Goal: Task Accomplishment & Management: Complete application form

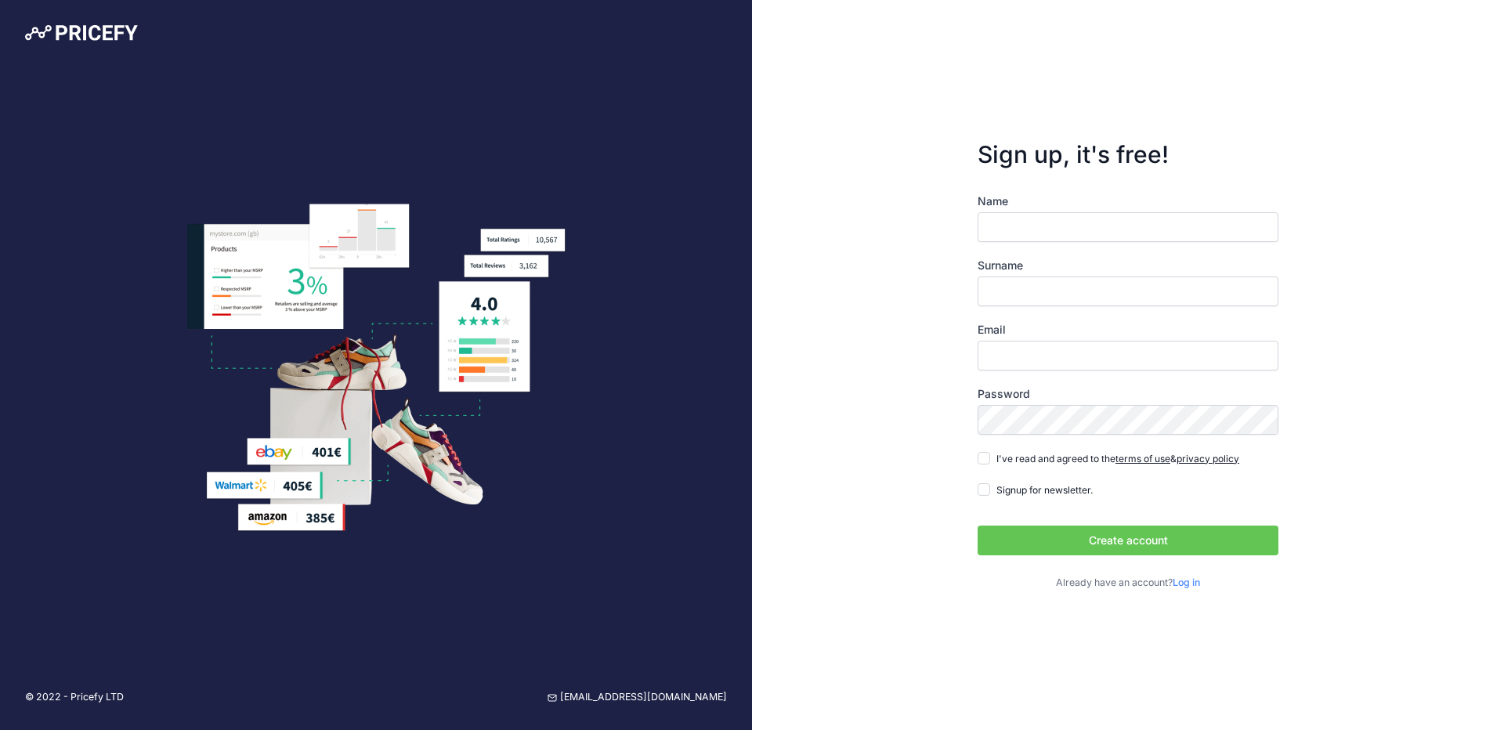
click at [1089, 227] on input "Name" at bounding box center [1128, 227] width 301 height 30
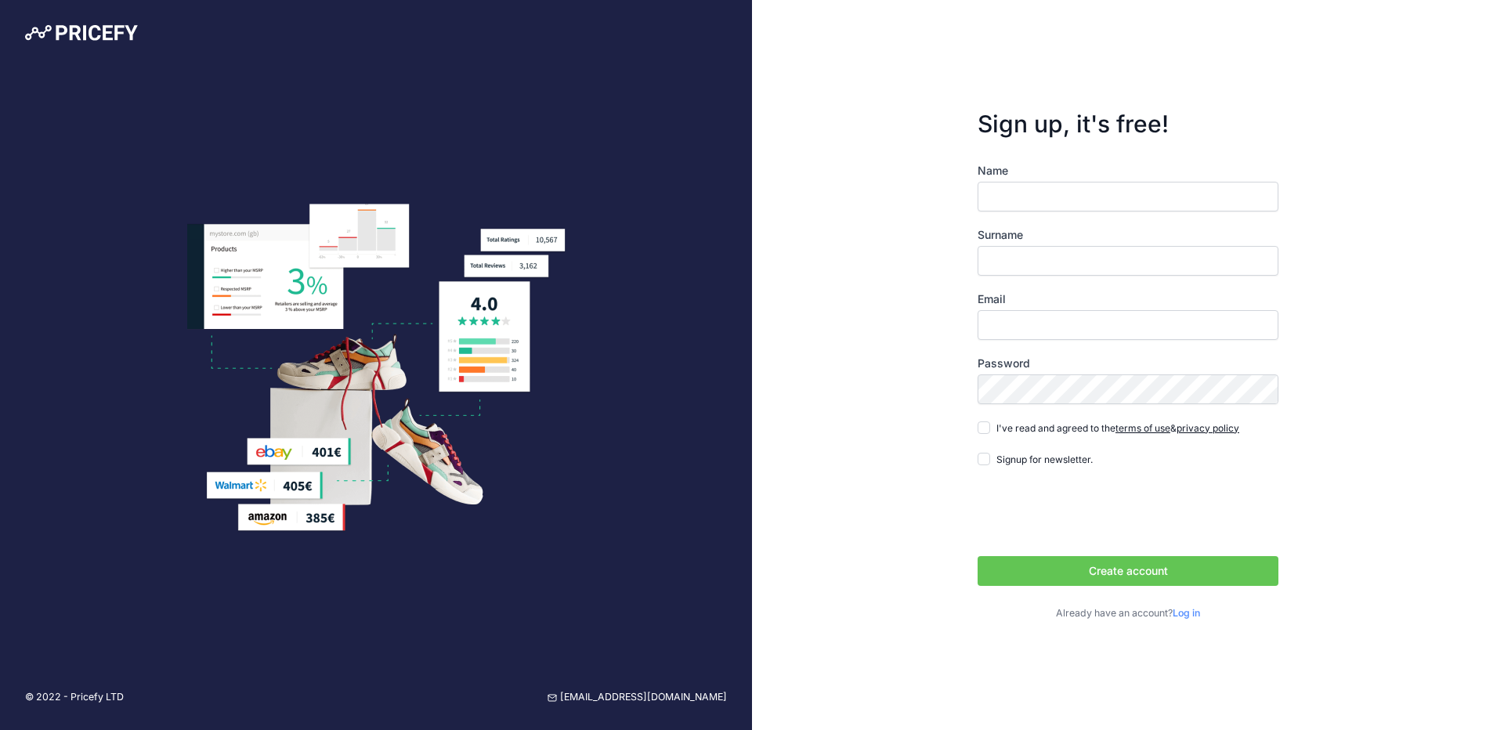
type input "Дмитрий"
type input "Пержан"
type input "[EMAIL_ADDRESS][DOMAIN_NAME]"
click at [981, 456] on input "Signup for newsletter." at bounding box center [984, 459] width 13 height 13
checkbox input "true"
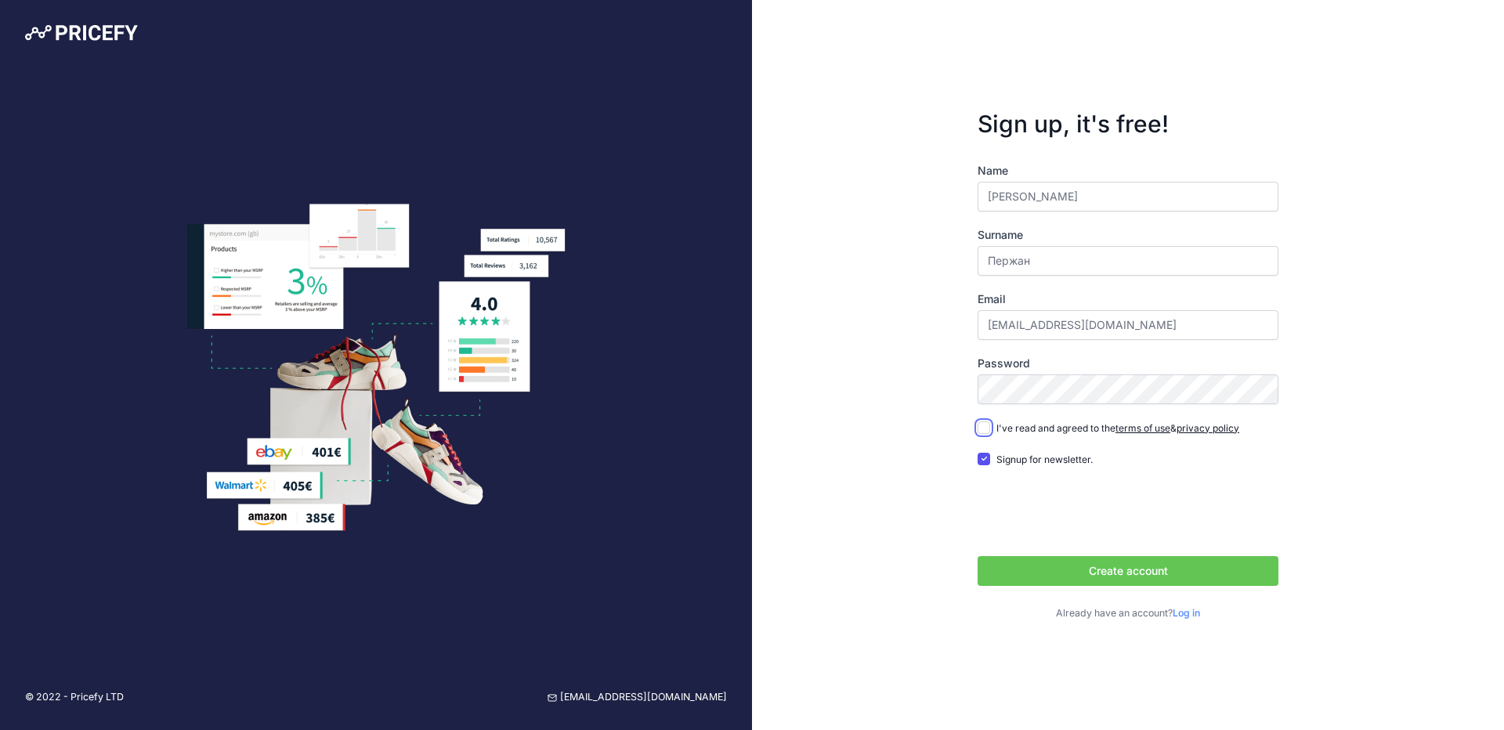
click at [981, 426] on input "I've read and agreed to the terms of use & privacy policy" at bounding box center [984, 427] width 13 height 13
checkbox input "true"
click at [1059, 558] on button "Create account" at bounding box center [1128, 571] width 301 height 30
click at [1069, 549] on div "Create account Sign in with Google Sign in with LinkedIn" at bounding box center [1128, 533] width 301 height 103
click at [1069, 570] on button "Create account" at bounding box center [1128, 571] width 301 height 30
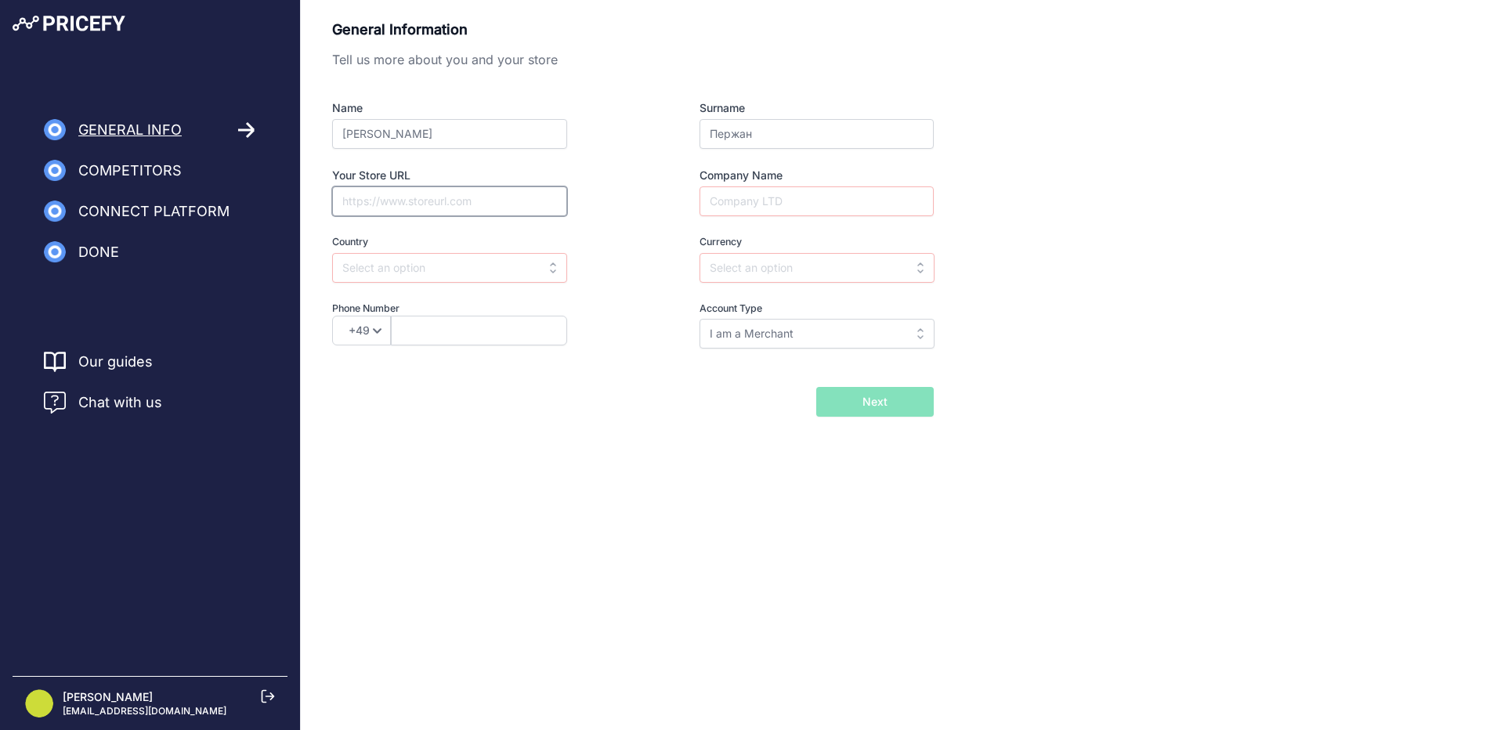
click at [389, 210] on input "Your Store URL" at bounding box center [449, 201] width 235 height 30
paste input "[URL][DOMAIN_NAME]"
type input "[URL][DOMAIN_NAME]"
click at [486, 269] on input "text" at bounding box center [449, 268] width 235 height 30
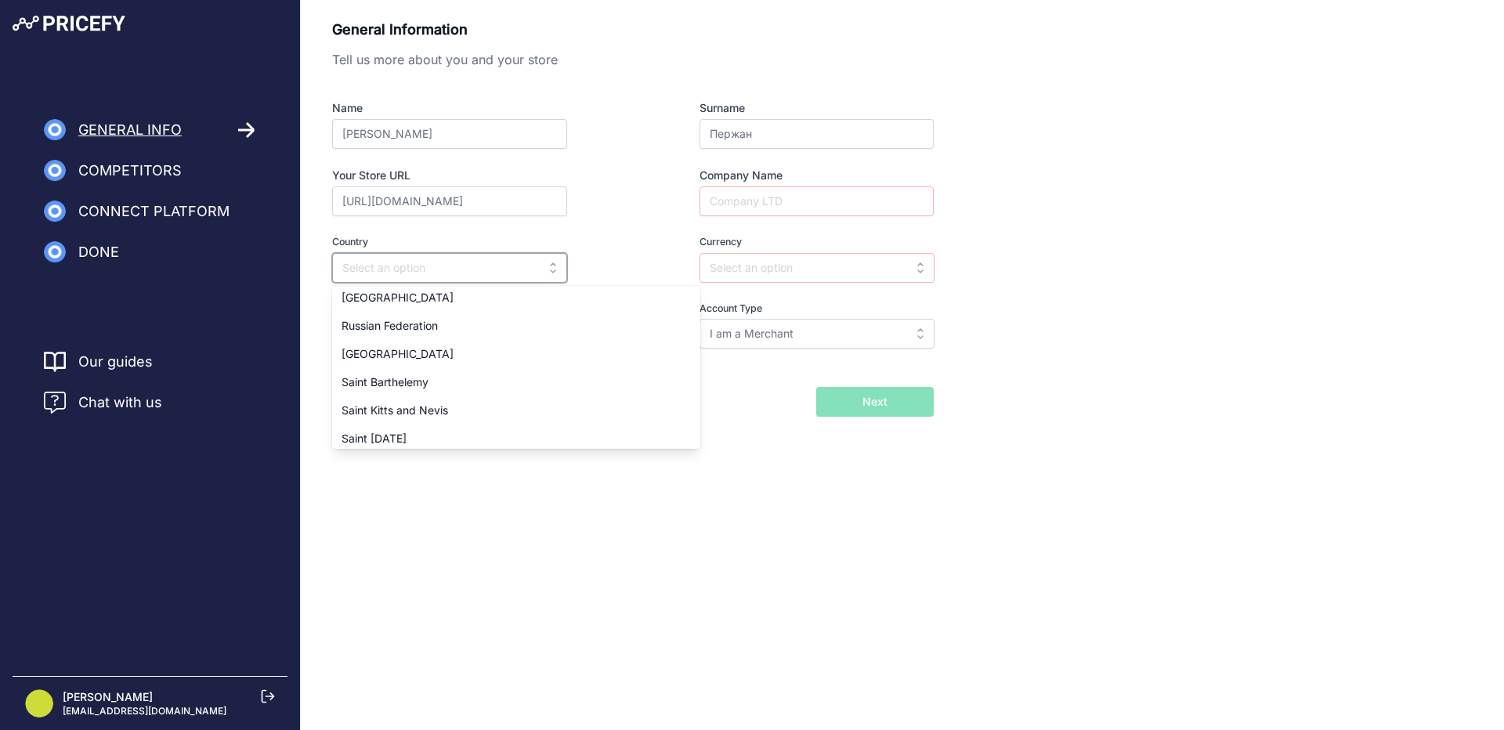
scroll to position [5091, 0]
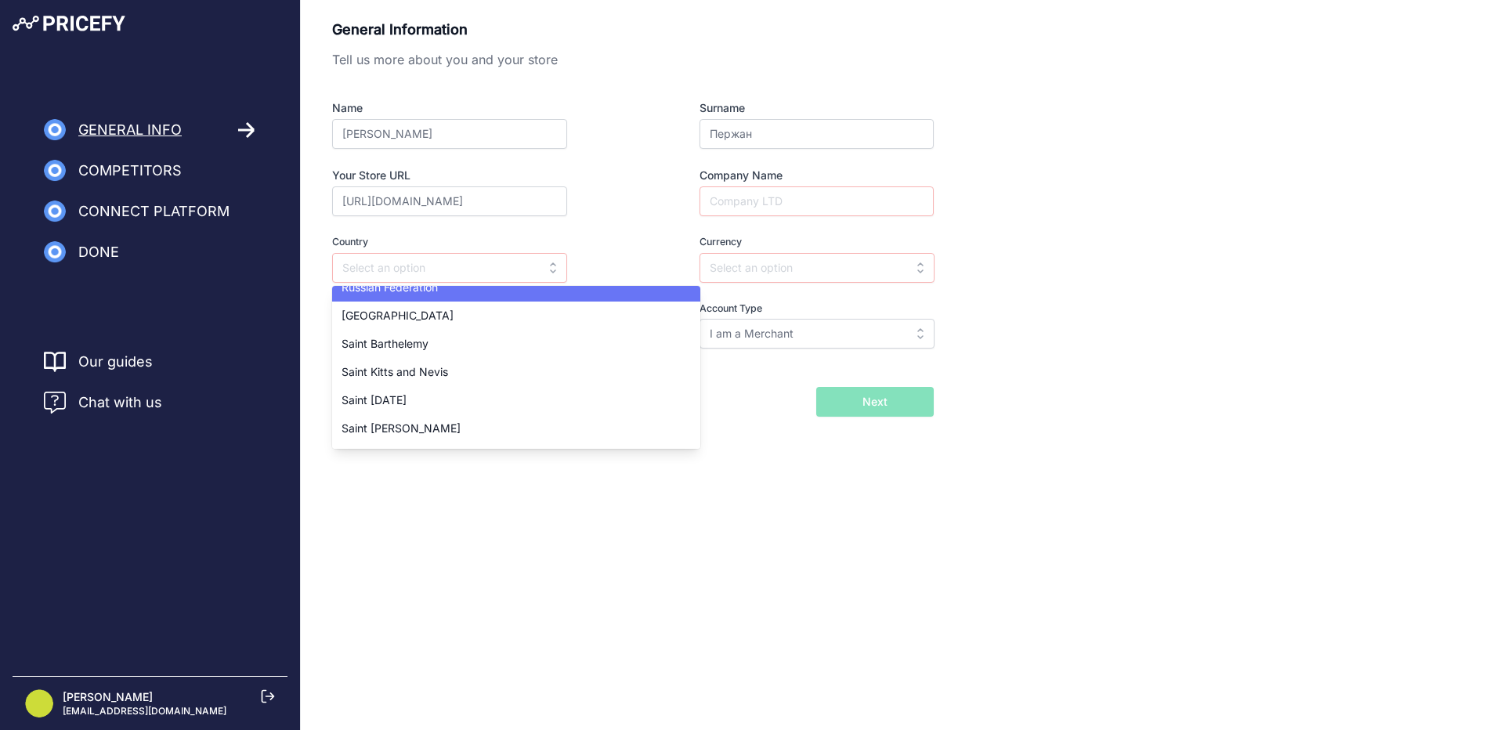
click at [426, 295] on div "Russian Federation" at bounding box center [516, 287] width 368 height 28
type input "Russian Federation"
type input "RUB"
select select "7"
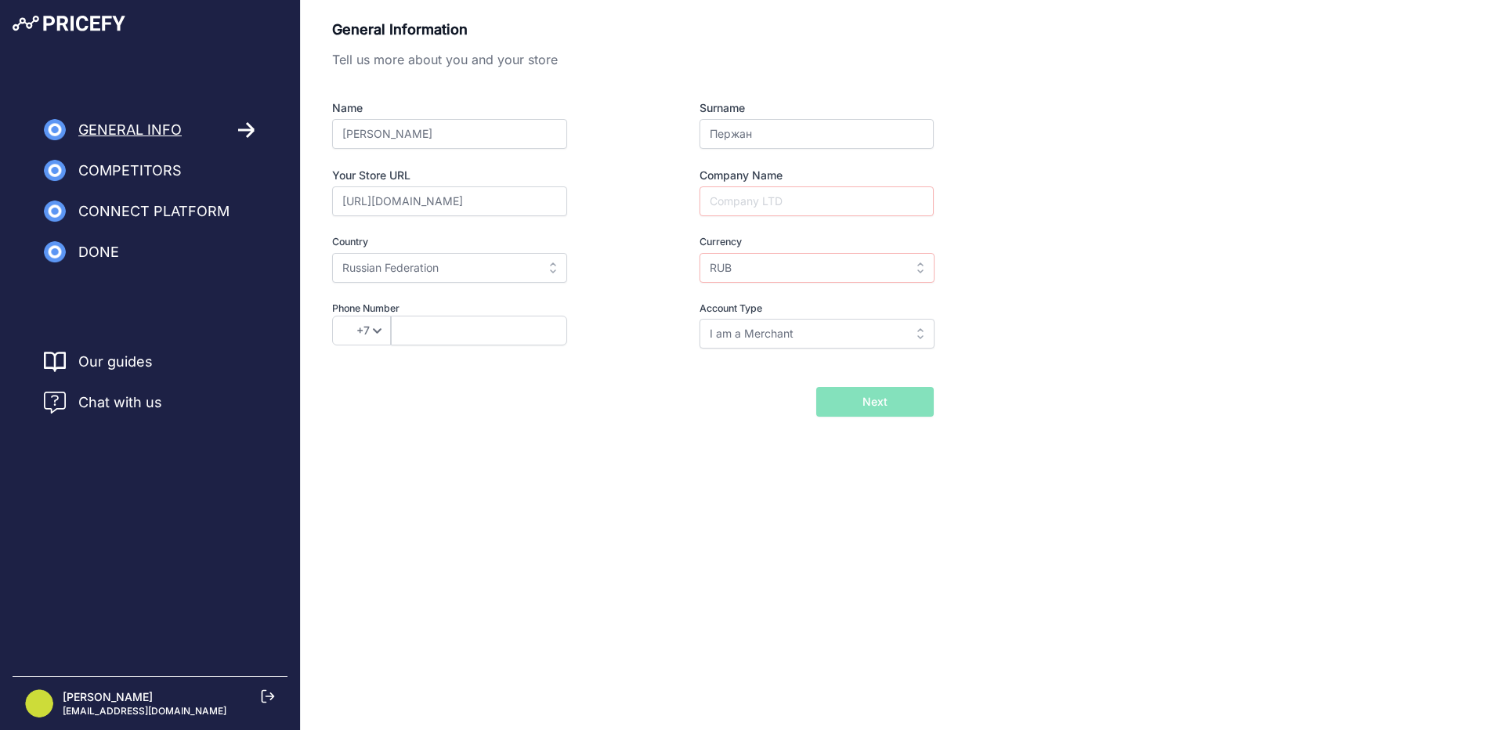
click at [791, 185] on div "Company Name" at bounding box center [787, 192] width 291 height 49
click at [791, 201] on input "Company Name" at bounding box center [816, 201] width 234 height 30
type input "ШОП АВД"
type input "9151644621"
click at [783, 274] on input "RUB" at bounding box center [816, 268] width 235 height 30
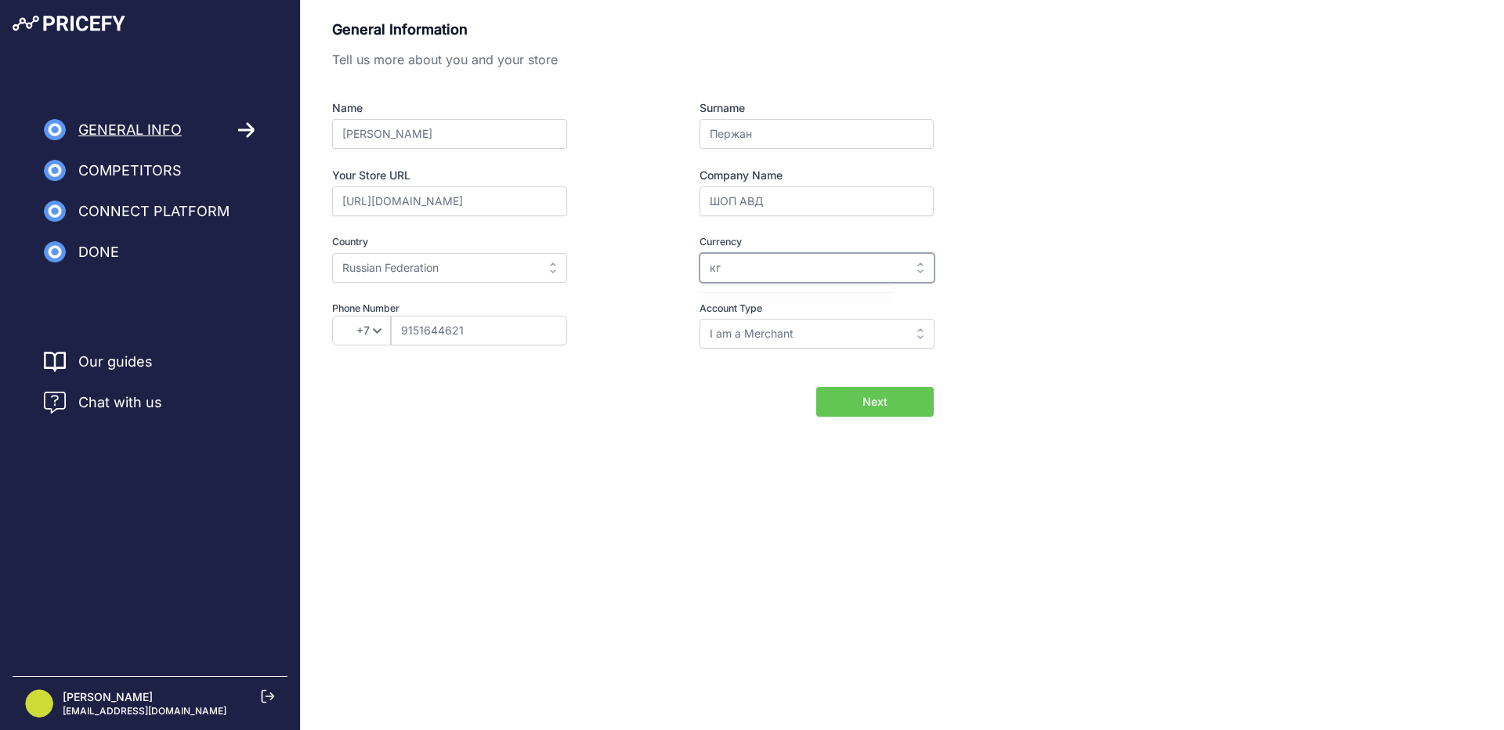
type input "к"
click at [764, 297] on div "RUB" at bounding box center [797, 303] width 196 height 28
type input "RUB"
click at [858, 402] on button "Next" at bounding box center [874, 402] width 117 height 30
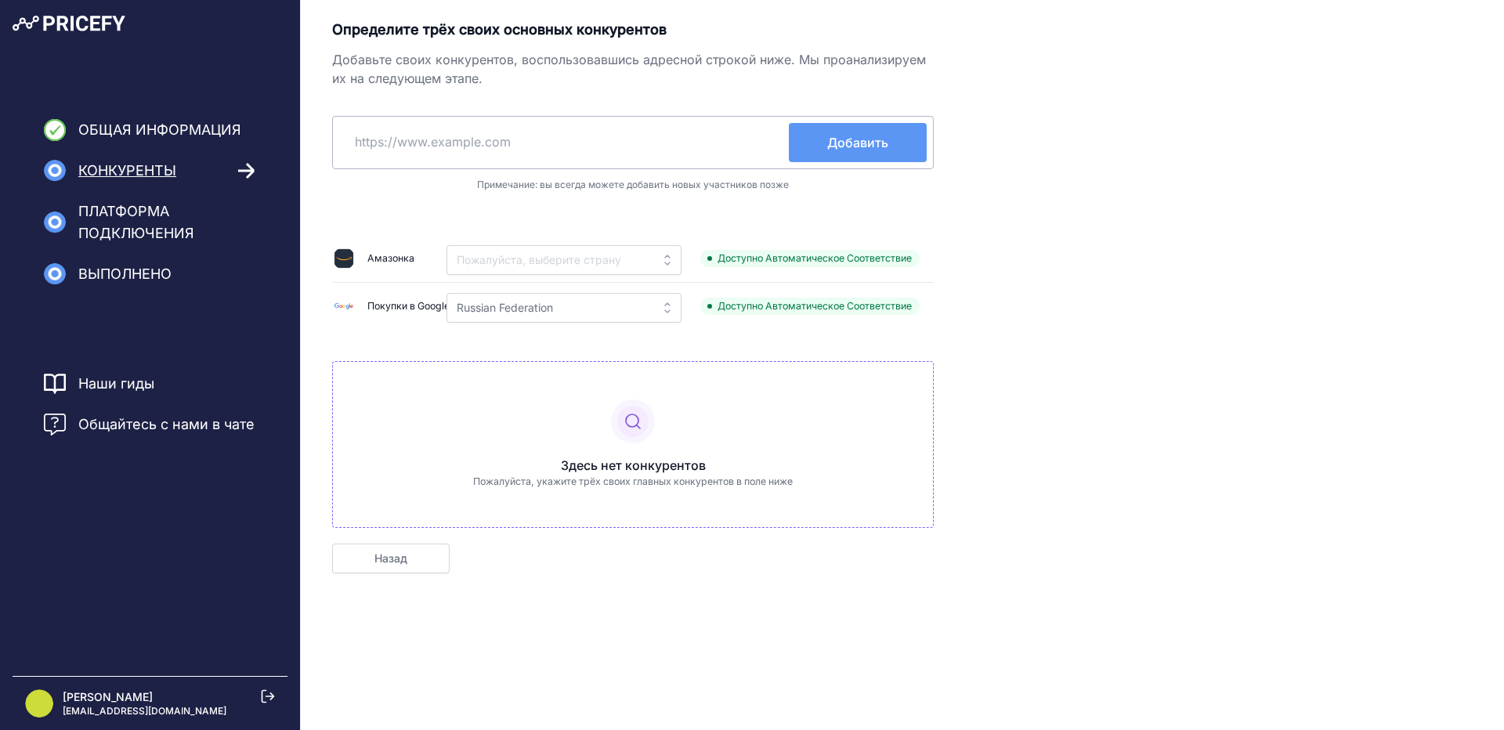
click at [1099, 206] on div "Определите трёх своих основных конкурентов Добавьте своих конкурентов, воспольз…" at bounding box center [902, 296] width 1140 height 555
click at [569, 139] on input "text" at bounding box center [564, 142] width 450 height 38
paste input "HawkShop.ru"
type input "HawkShop.ru"
click at [840, 138] on span "Добавить" at bounding box center [857, 142] width 61 height 19
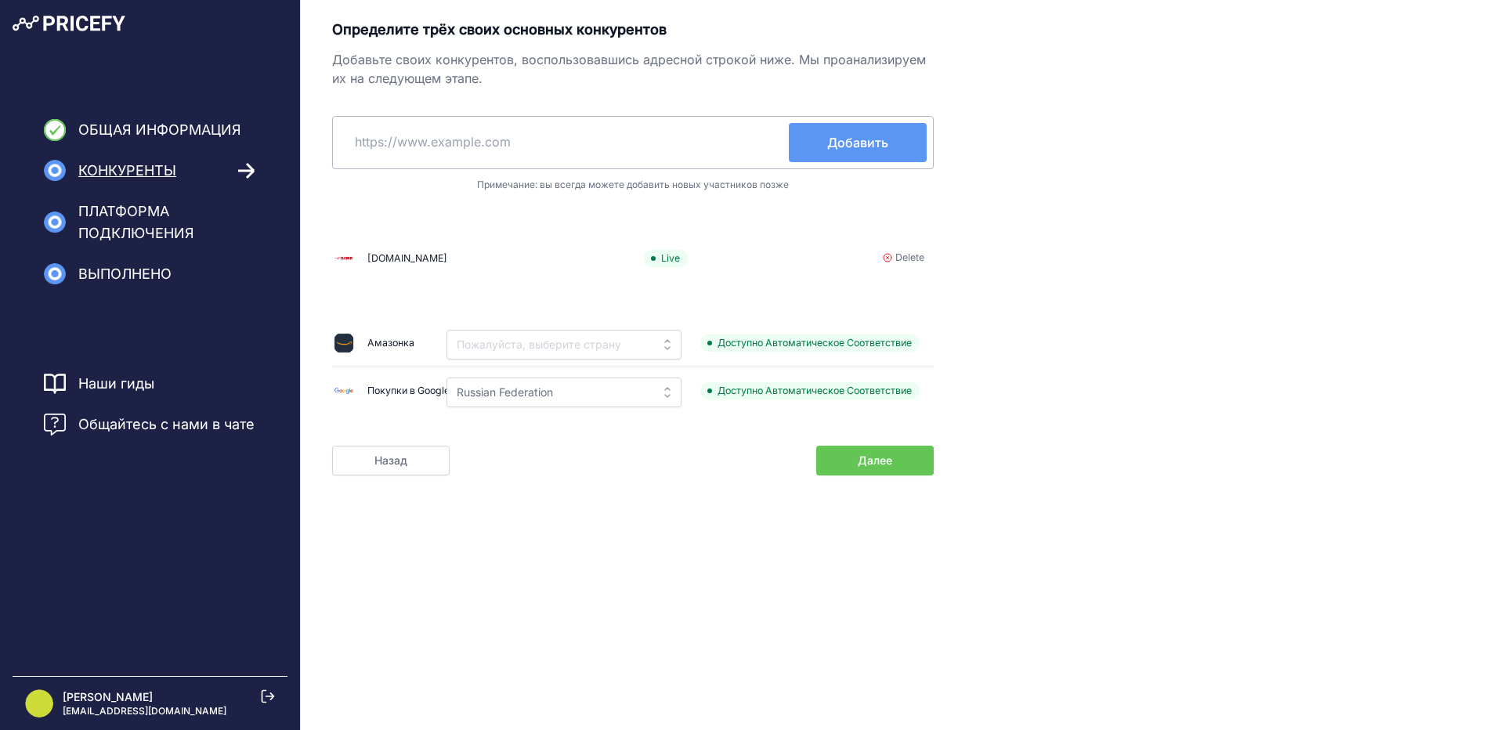
click at [652, 132] on input "text" at bounding box center [564, 142] width 450 height 38
paste input "ru-clean.ru"
type input "ru-clean.ru"
click at [858, 141] on span "Добавить" at bounding box center [857, 142] width 61 height 19
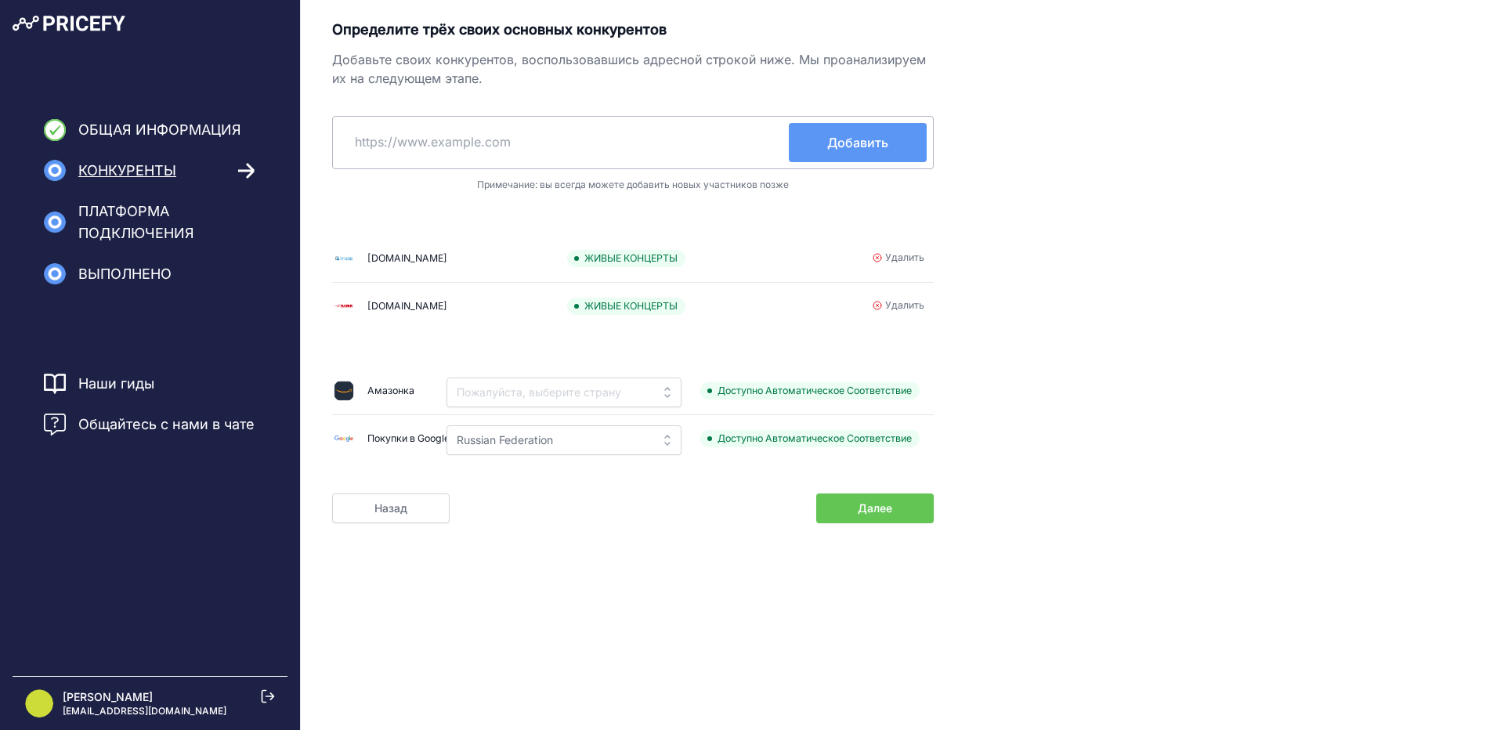
click at [537, 135] on input "text" at bounding box center [564, 142] width 450 height 38
paste input "hawkservice.ru"
type input "hawkservice.ru"
click at [826, 130] on button "Добавить" at bounding box center [858, 142] width 138 height 39
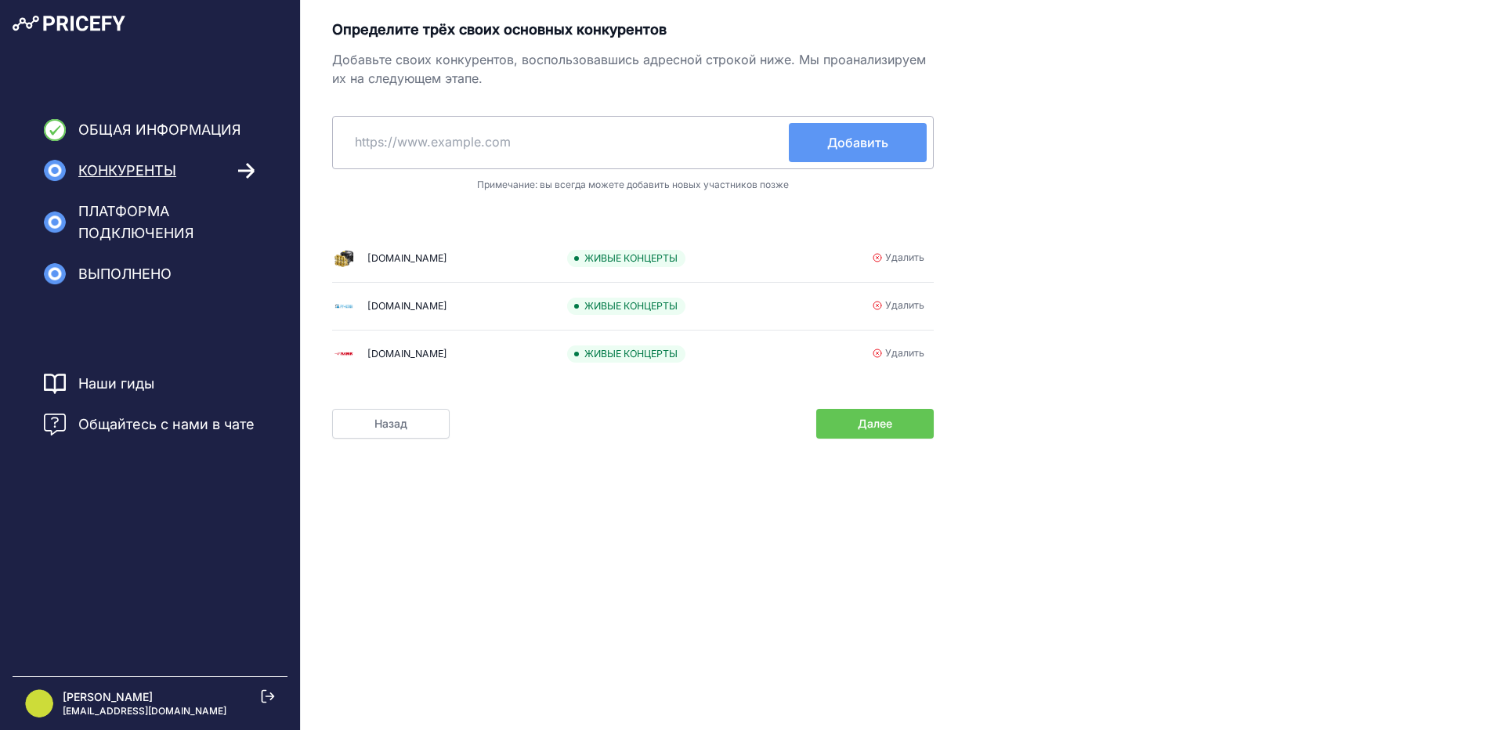
click at [650, 128] on input "text" at bounding box center [564, 142] width 450 height 38
paste input "akvamatika.com"
type input "akvamatika.com"
click at [816, 138] on button "Добавить" at bounding box center [858, 142] width 138 height 39
click at [866, 431] on span "Далее" at bounding box center [875, 424] width 34 height 16
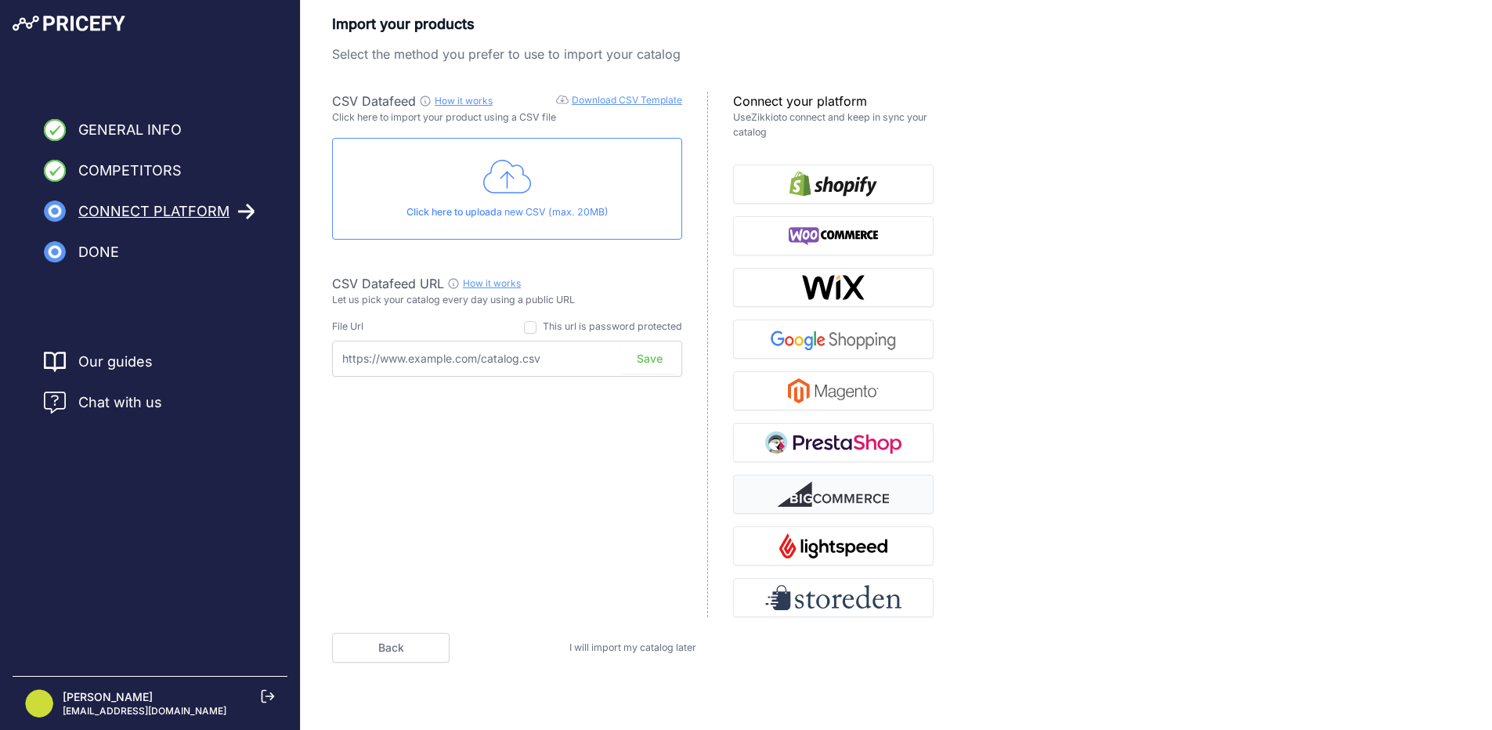
scroll to position [7, 0]
click at [481, 195] on div "Click here to upload a new CSV (max. 20MB)" at bounding box center [507, 187] width 350 height 102
click at [113, 252] on span "Done" at bounding box center [98, 252] width 41 height 22
click at [121, 220] on span "Connect Platform" at bounding box center [153, 212] width 151 height 22
click at [122, 217] on span "Connect Platform" at bounding box center [153, 212] width 151 height 22
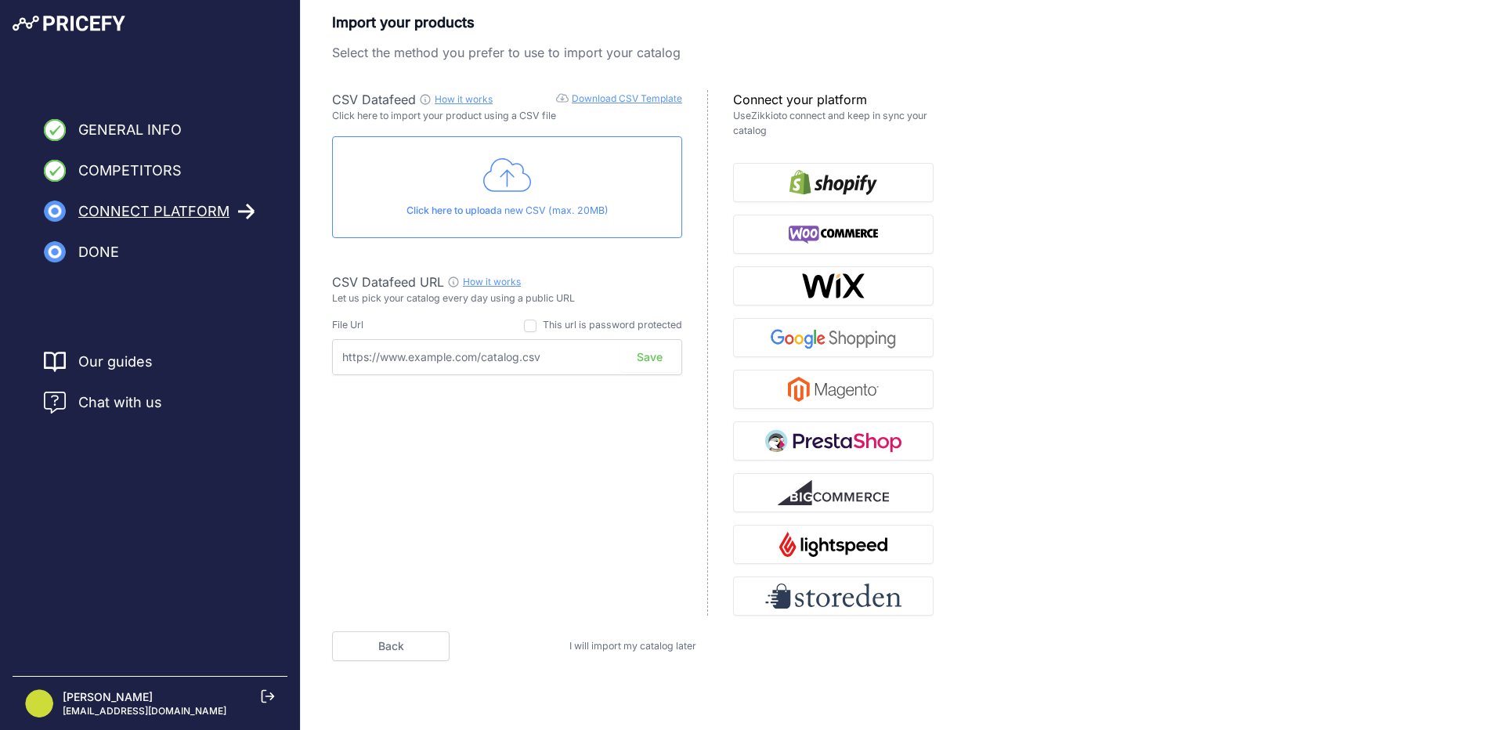
click at [160, 208] on span "Connect Platform" at bounding box center [153, 212] width 151 height 22
click at [284, 209] on nav "General Info Competitors Connect Platform Import Products Done" at bounding box center [150, 191] width 300 height 144
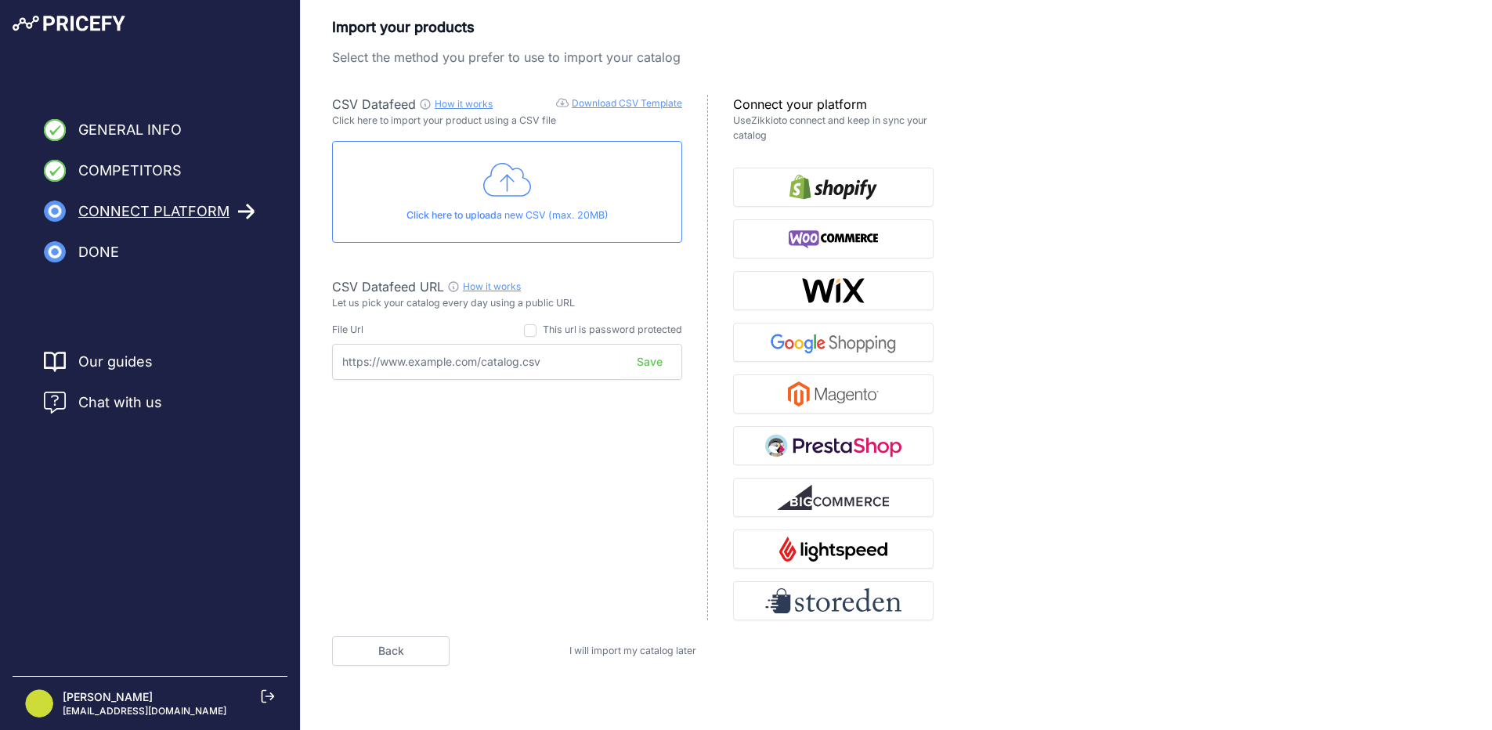
scroll to position [0, 0]
